Goal: Information Seeking & Learning: Learn about a topic

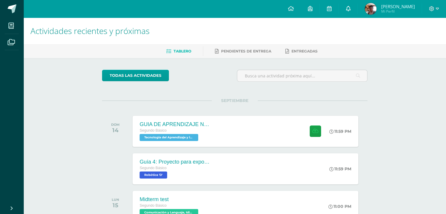
click at [358, 13] on link at bounding box center [348, 9] width 19 height 18
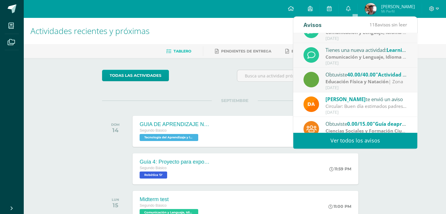
scroll to position [62, 0]
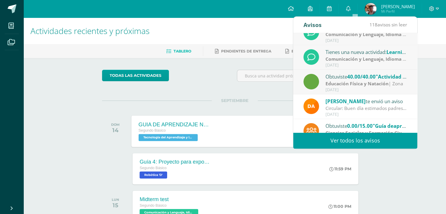
click at [262, 128] on div "GUIA DE APRENDIZAJE NO 3 Segundo Básico Tecnología del Aprendizaje y la Comunic…" at bounding box center [246, 131] width 228 height 31
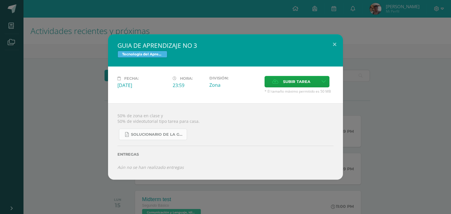
click at [174, 131] on link "SOLUCIONARIO DE LA GUIA 3 FUNCIONES..pdf" at bounding box center [153, 134] width 68 height 11
click at [350, 27] on div "GUIA DE APRENDIZAJE NO 3 Tecnología del Aprendizaje y la Comunicación (Informát…" at bounding box center [225, 107] width 451 height 214
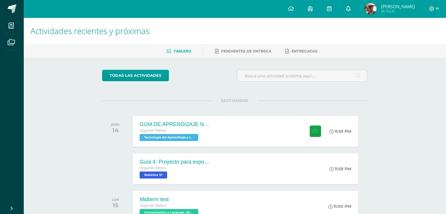
click at [351, 11] on icon at bounding box center [348, 8] width 5 height 5
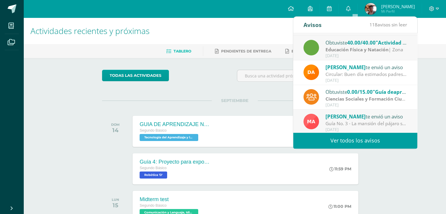
scroll to position [97, 0]
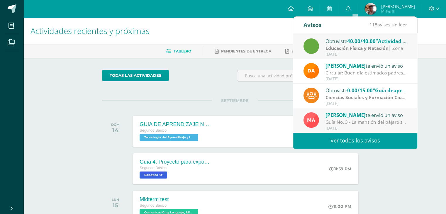
click at [386, 135] on link "Ver todos los avisos" at bounding box center [355, 141] width 124 height 16
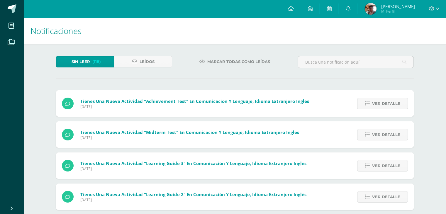
click at [206, 59] on link "Marcar todas como leídas" at bounding box center [234, 61] width 85 height 11
click at [158, 63] on link "Leídos" at bounding box center [143, 61] width 58 height 11
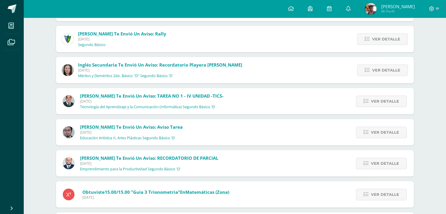
scroll to position [316, 0]
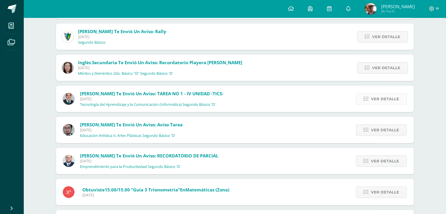
click at [374, 96] on span "Ver detalle" at bounding box center [385, 99] width 28 height 11
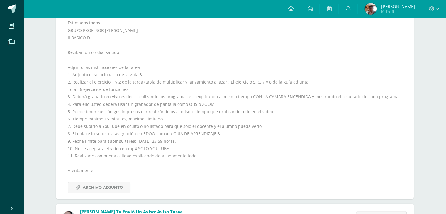
scroll to position [420, 0]
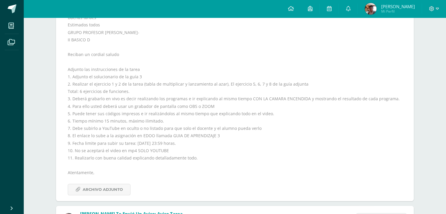
click at [308, 193] on div "Buenas tardes Estimados todos GRUPO PROFESOR [PERSON_NAME] BASICO D Reciban un …" at bounding box center [235, 105] width 334 height 182
